Goal: Contribute content: Contribute content

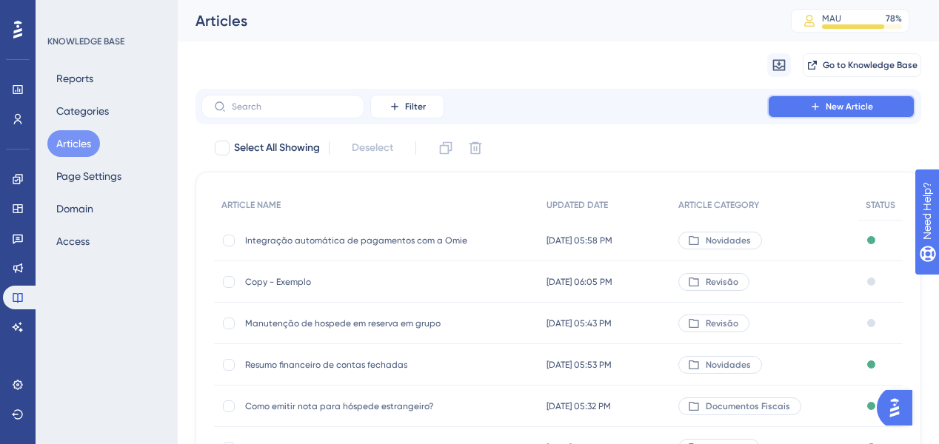
drag, startPoint x: 822, startPoint y: 109, endPoint x: 808, endPoint y: 116, distance: 14.9
click at [822, 109] on icon at bounding box center [816, 107] width 12 height 12
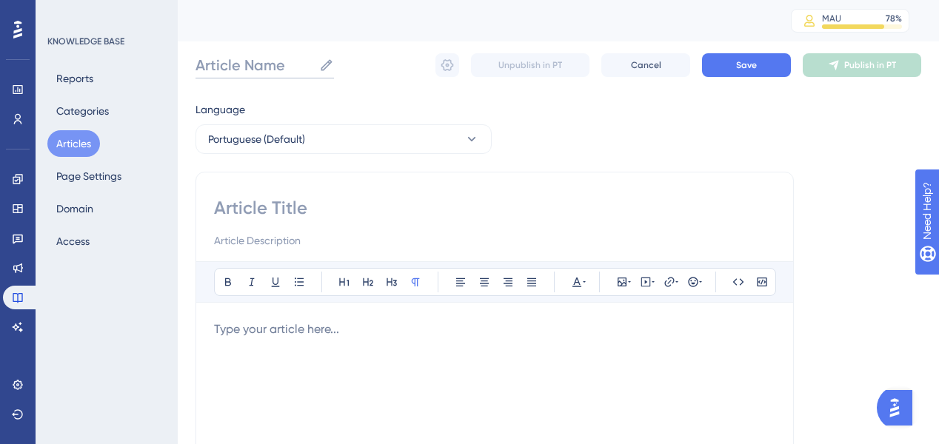
click at [284, 59] on input "Article Name" at bounding box center [255, 65] width 118 height 21
paste input "Melhoria na tela de check-in: mais usabilidade em diferentes resoluções"
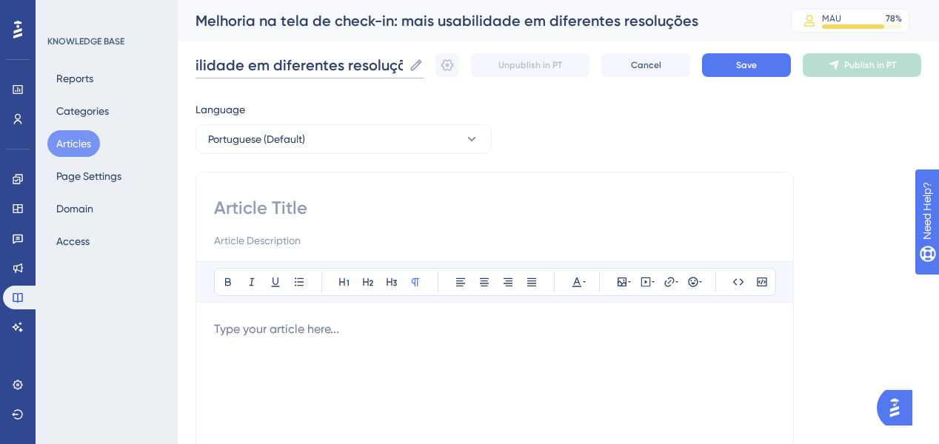
type input "Melhoria na tela de check-in: mais usabilidade em diferentes resoluções"
click at [256, 203] on input at bounding box center [495, 208] width 562 height 24
paste input "Melhoria na tela de check-in: mais usabilidade em diferentes resoluções"
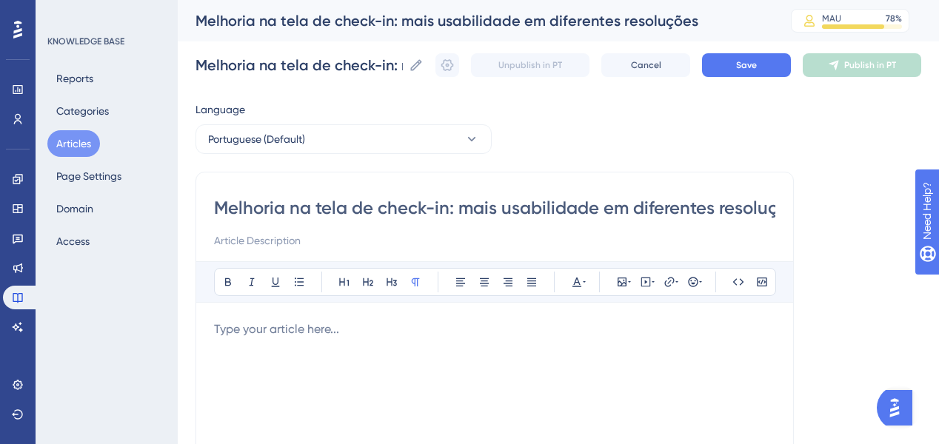
scroll to position [0, 30]
type input "Melhoria na tela de check-in: mais usabilidade em diferentes resoluções"
click at [354, 332] on p at bounding box center [495, 330] width 562 height 18
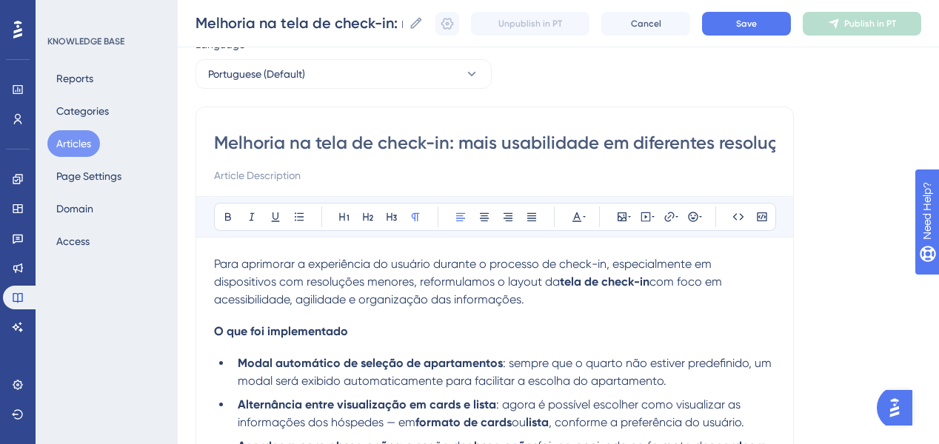
scroll to position [119, 0]
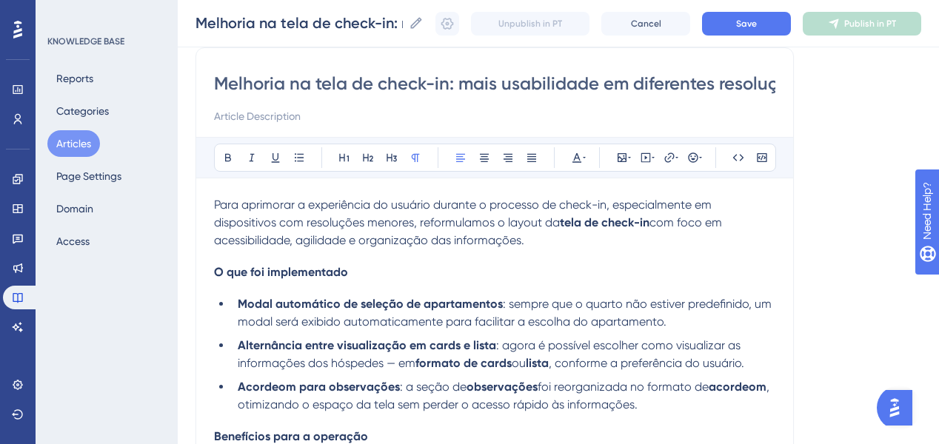
click at [313, 274] on span "O que foi implementado" at bounding box center [281, 272] width 134 height 14
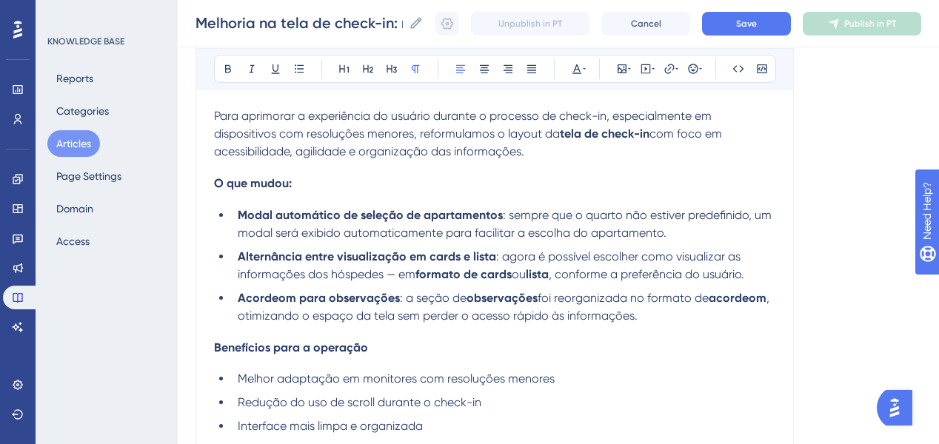
scroll to position [237, 0]
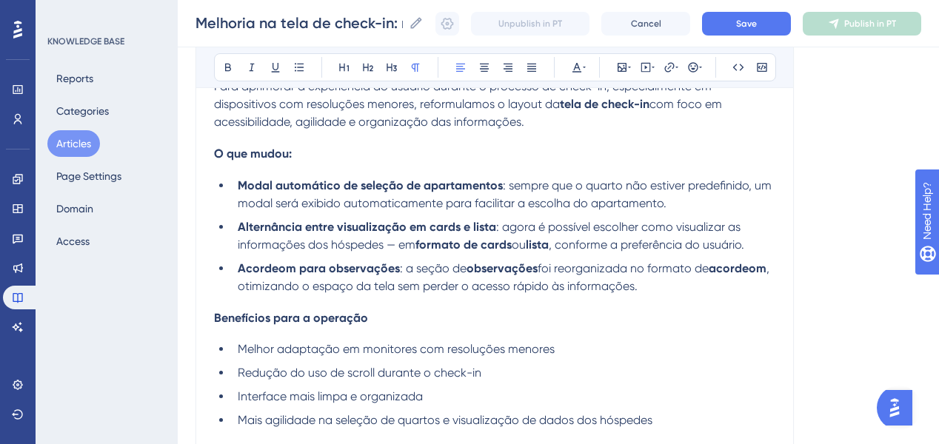
click at [462, 321] on h4 "Benefícios para a operação" at bounding box center [495, 318] width 562 height 14
click at [277, 267] on strong "Acordeom para observações" at bounding box center [319, 268] width 162 height 14
click at [706, 270] on strong "acordeom" at bounding box center [713, 268] width 58 height 14
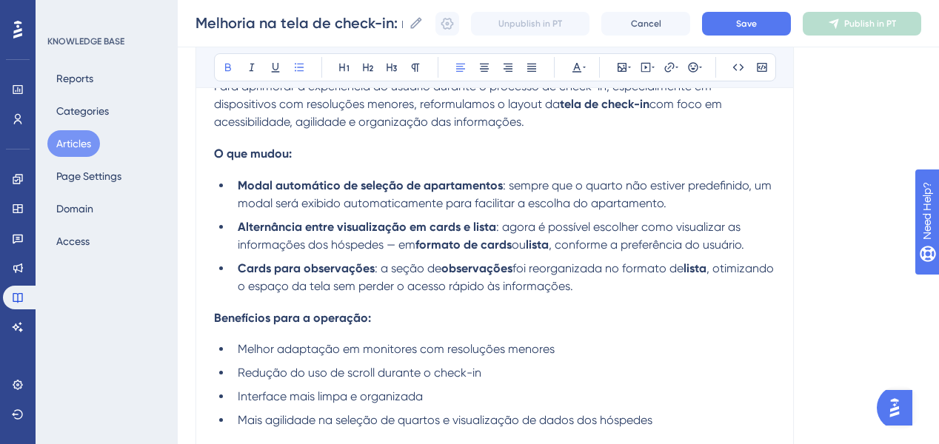
click at [264, 272] on strong "Cards para observações" at bounding box center [306, 268] width 137 height 14
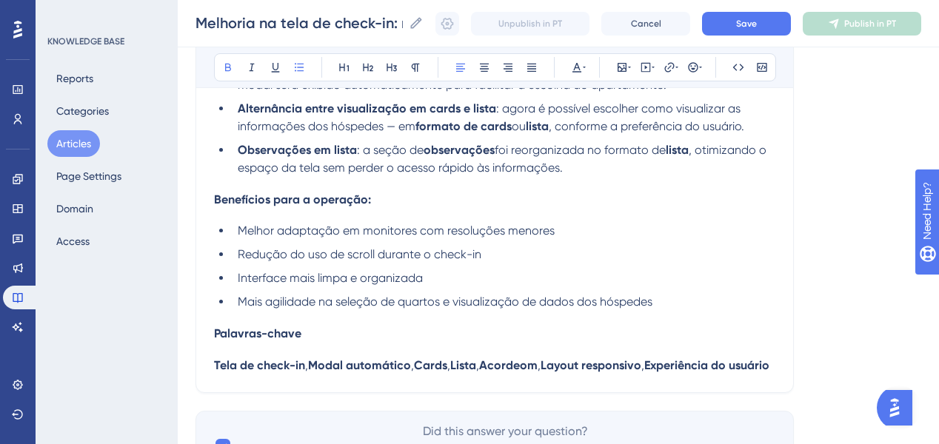
scroll to position [415, 0]
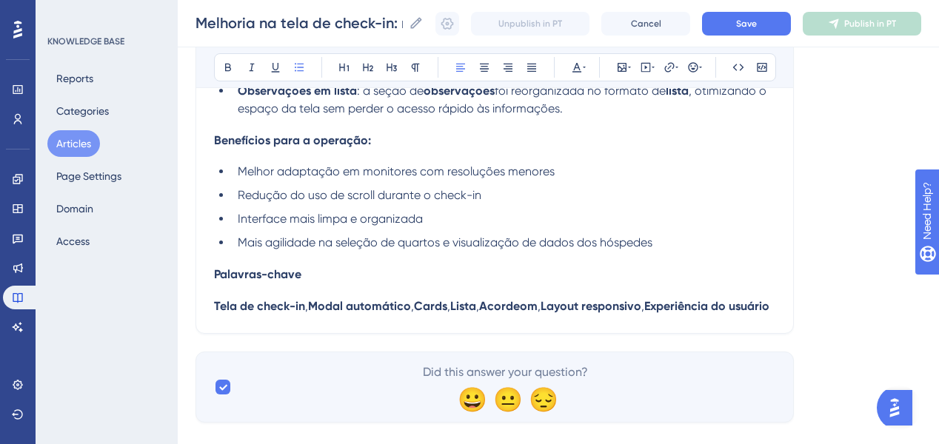
click at [348, 279] on h4 "Palavras-chave" at bounding box center [495, 274] width 562 height 14
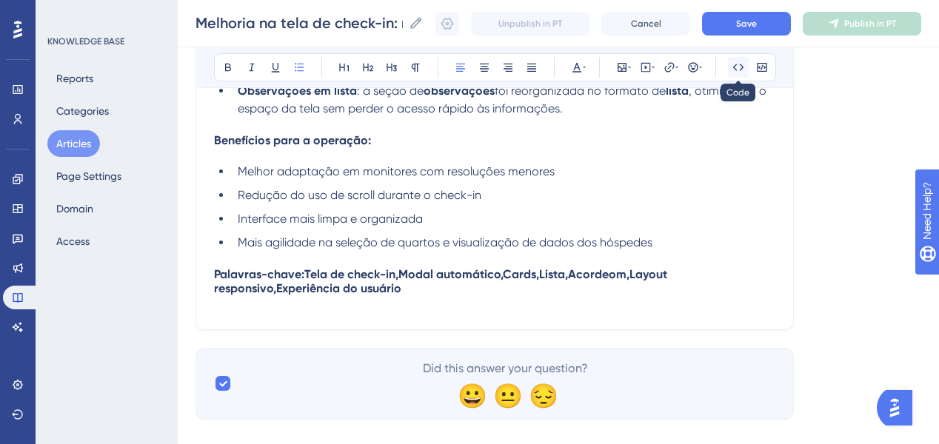
click at [733, 68] on icon at bounding box center [739, 67] width 12 height 12
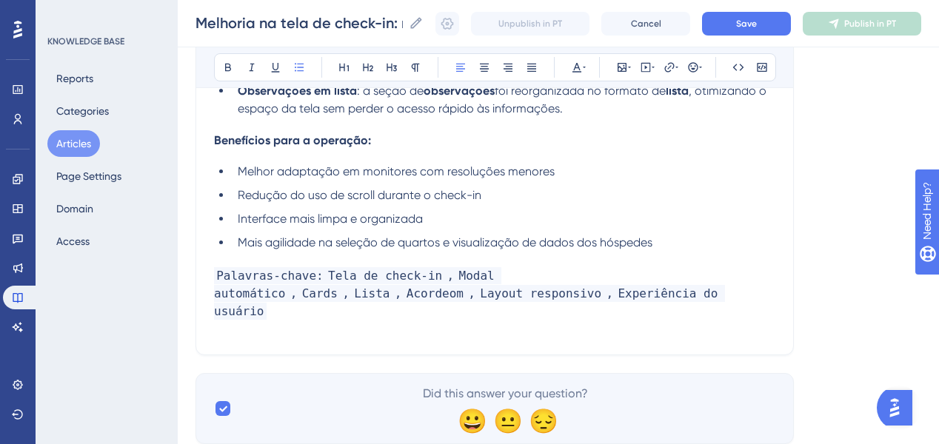
click at [679, 163] on div "Para aprimorar a experiência do usuário durante o processo de check-in, especia…" at bounding box center [495, 118] width 562 height 437
click at [300, 285] on span "," at bounding box center [294, 293] width 12 height 17
click at [522, 301] on h4 "Palavras-chave: Tela de check-in , Modal automático , Cards , Lista , Acordeom …" at bounding box center [495, 293] width 562 height 53
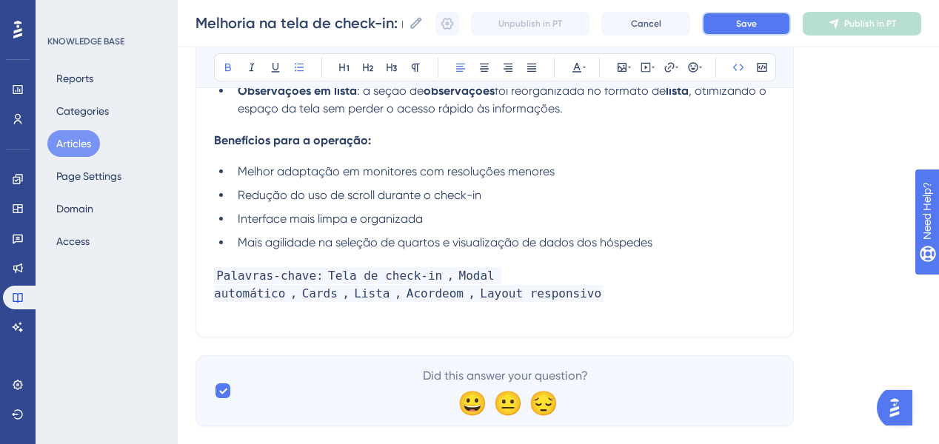
click at [733, 32] on button "Save" at bounding box center [746, 24] width 89 height 24
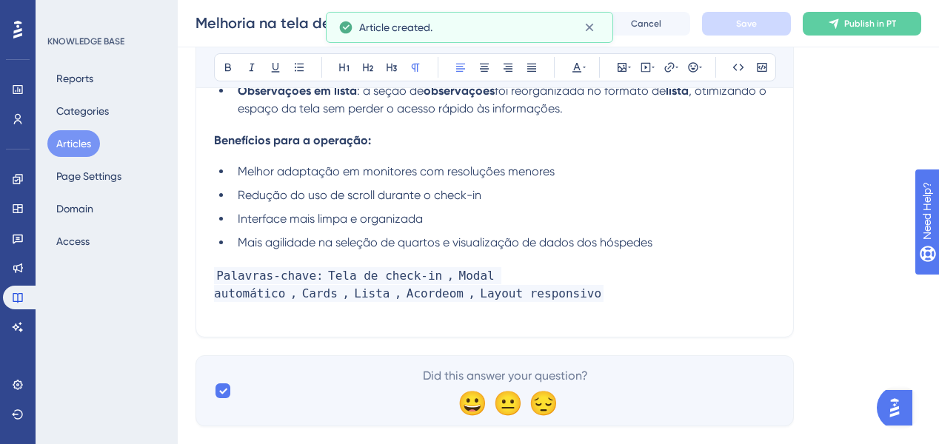
scroll to position [264, 0]
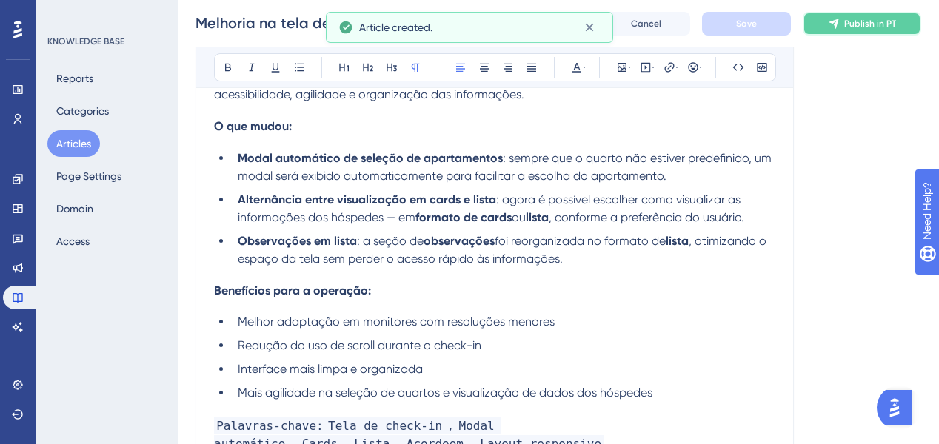
click at [859, 19] on span "Publish in PT" at bounding box center [870, 24] width 52 height 12
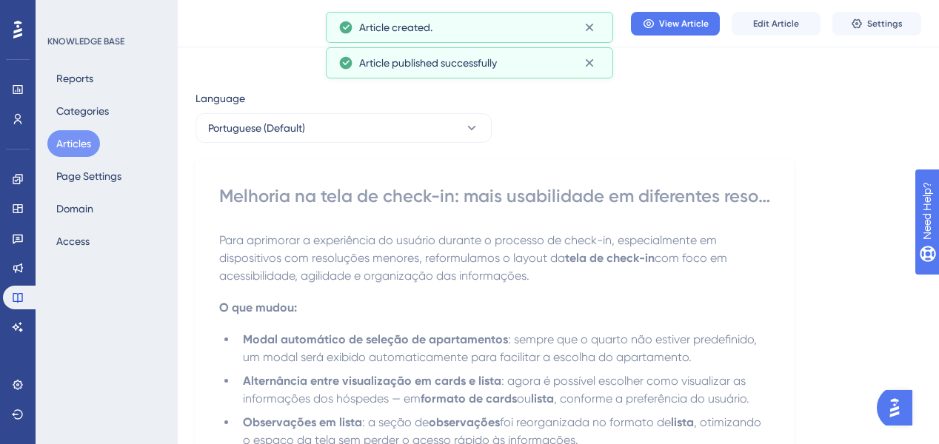
scroll to position [0, 0]
